Goal: Find specific page/section: Find specific page/section

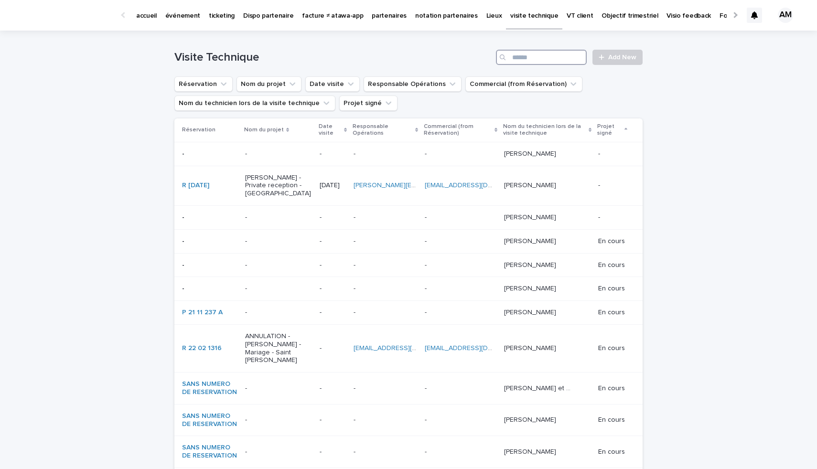
click at [527, 57] on input "Search" at bounding box center [541, 57] width 91 height 15
paste input "**********"
type input "**********"
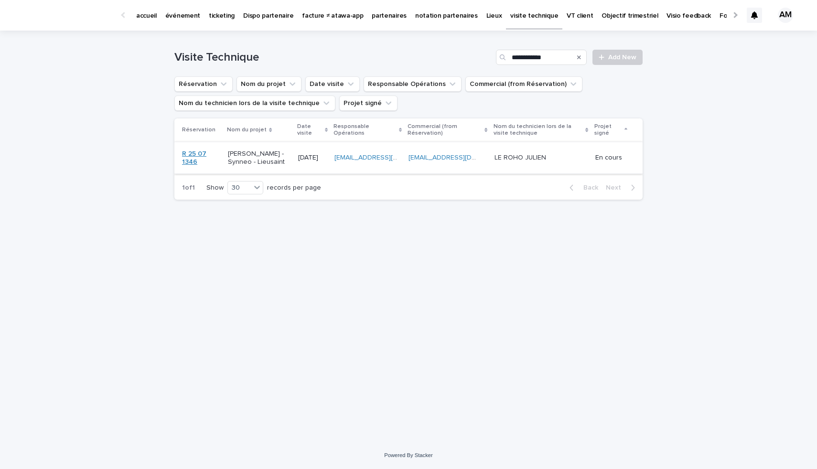
click at [197, 158] on link "R 25 07 1346" at bounding box center [201, 158] width 38 height 16
click at [241, 154] on p "Lila Catel - Synneo - Lieusaint" at bounding box center [259, 158] width 63 height 16
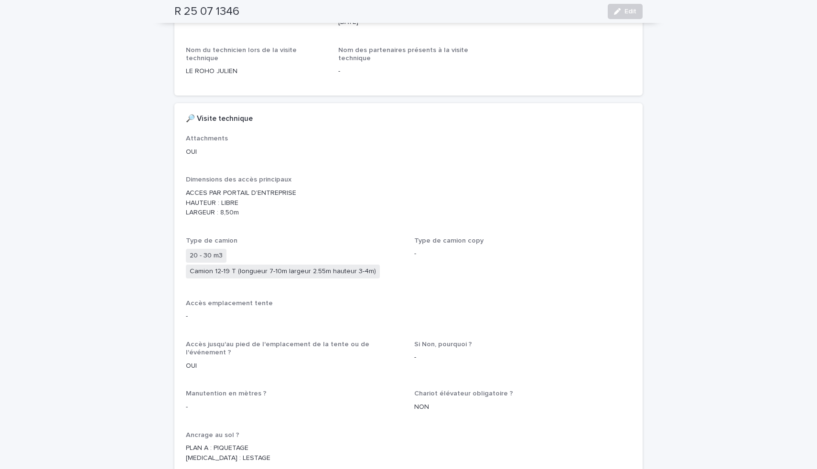
scroll to position [266, 0]
drag, startPoint x: 222, startPoint y: 239, endPoint x: 190, endPoint y: 238, distance: 32.5
click at [190, 247] on span "20 - 30 m3" at bounding box center [206, 254] width 41 height 14
copy span "20 - 30 m3"
click at [265, 263] on span "Camion 12-19 T (longueur 7-10m largeur 2.55m hauteur 3-4m)" at bounding box center [283, 270] width 194 height 14
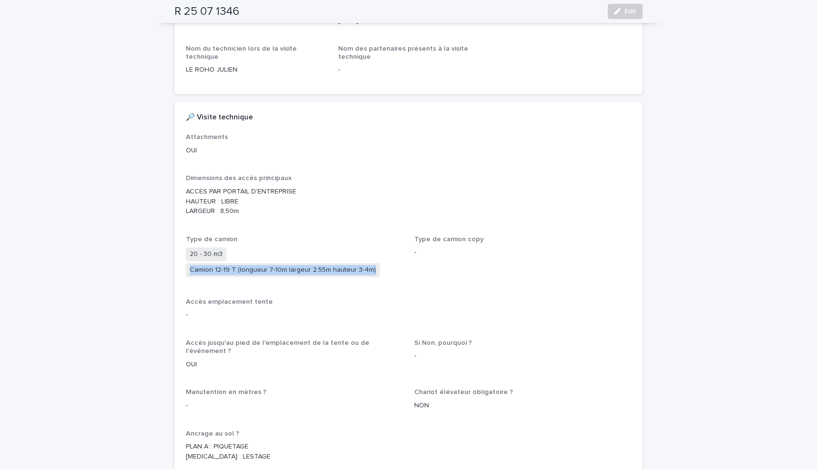
drag, startPoint x: 190, startPoint y: 254, endPoint x: 371, endPoint y: 256, distance: 181.0
click at [371, 263] on span "Camion 12-19 T (longueur 7-10m largeur 2.55m hauteur 3-4m)" at bounding box center [283, 270] width 194 height 14
copy span "Camion 12-19 T (longueur 7-10m largeur 2.55m hauteur 3-4m)"
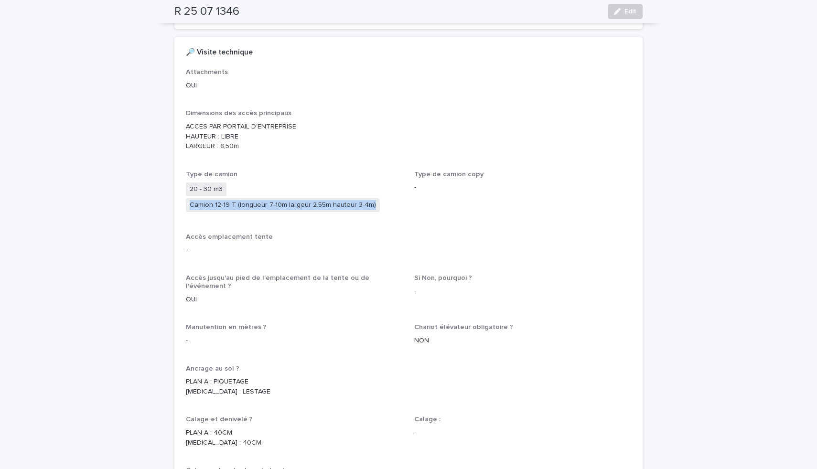
scroll to position [337, 0]
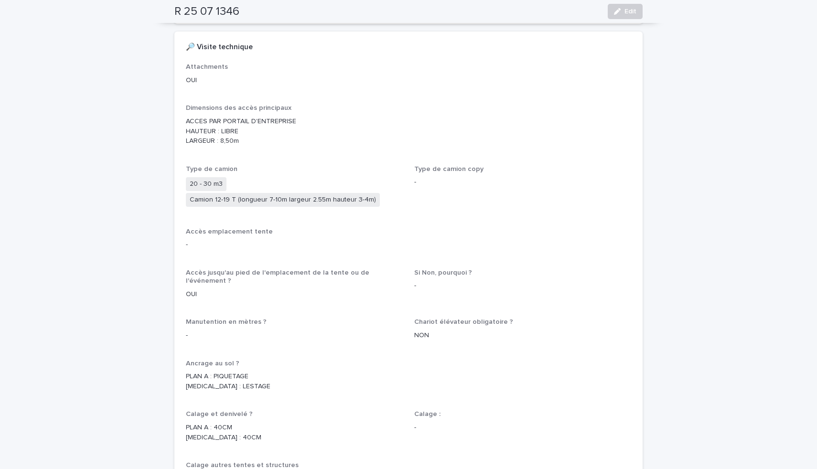
click at [359, 287] on div "OUI" at bounding box center [294, 293] width 217 height 12
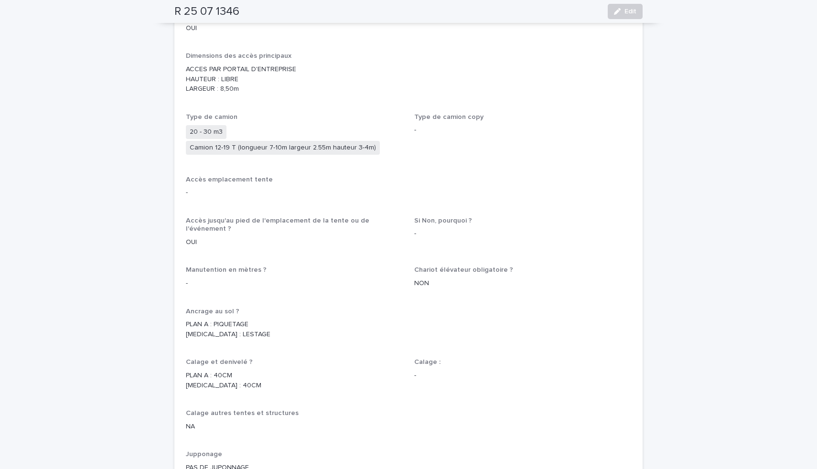
scroll to position [413, 0]
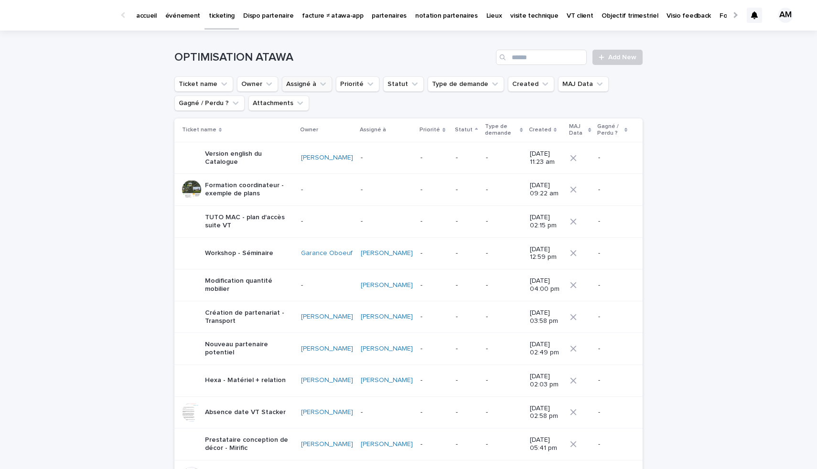
click at [304, 84] on button "Assigné à" at bounding box center [307, 83] width 50 height 15
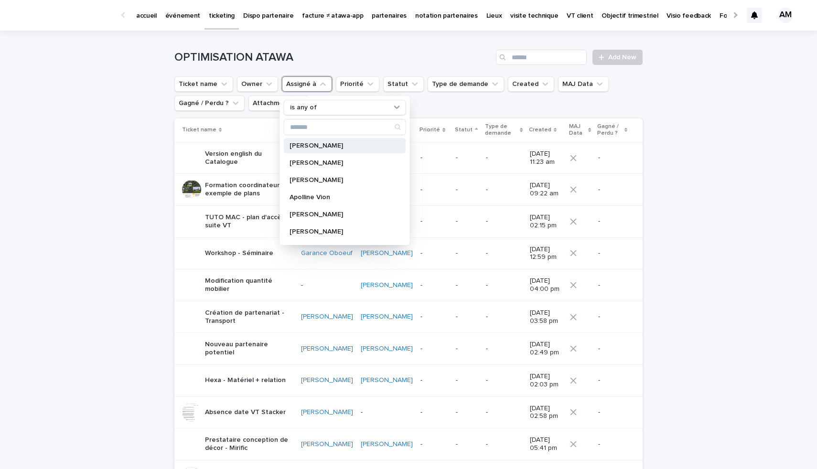
click at [314, 142] on p "Agathe Montaudon" at bounding box center [339, 145] width 101 height 7
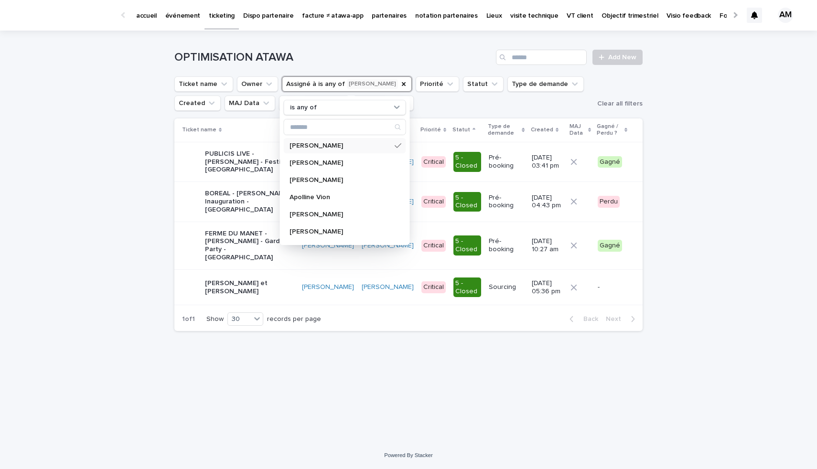
click at [456, 101] on ul "Ticket name Owner Assigné à is any of Agathe Montaudon is any of Agathe Montaud…" at bounding box center [383, 93] width 423 height 38
